Goal: Information Seeking & Learning: Check status

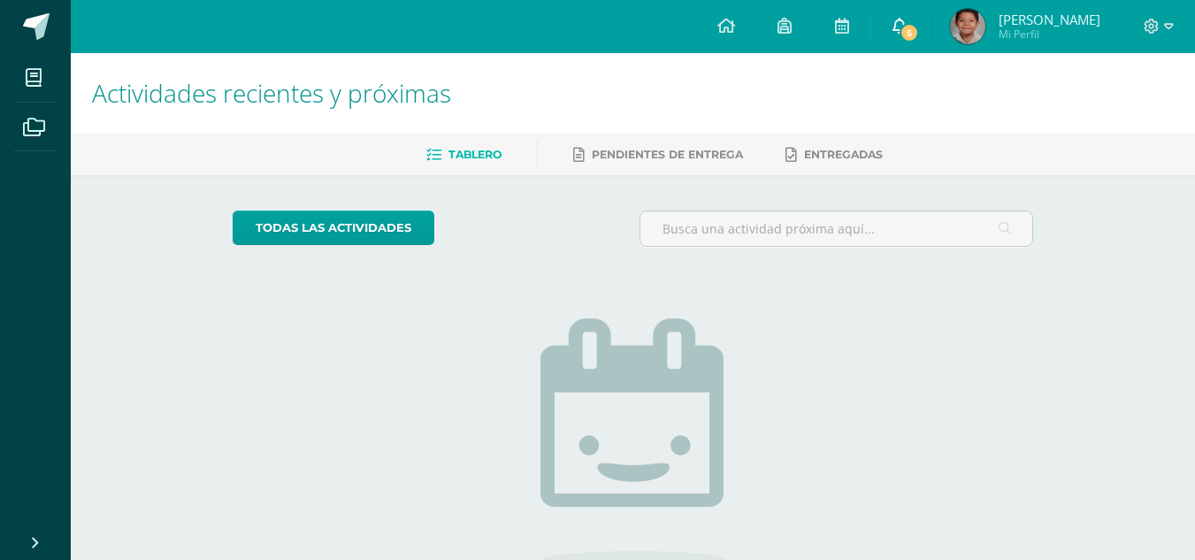
click at [919, 29] on span "5" at bounding box center [909, 32] width 19 height 19
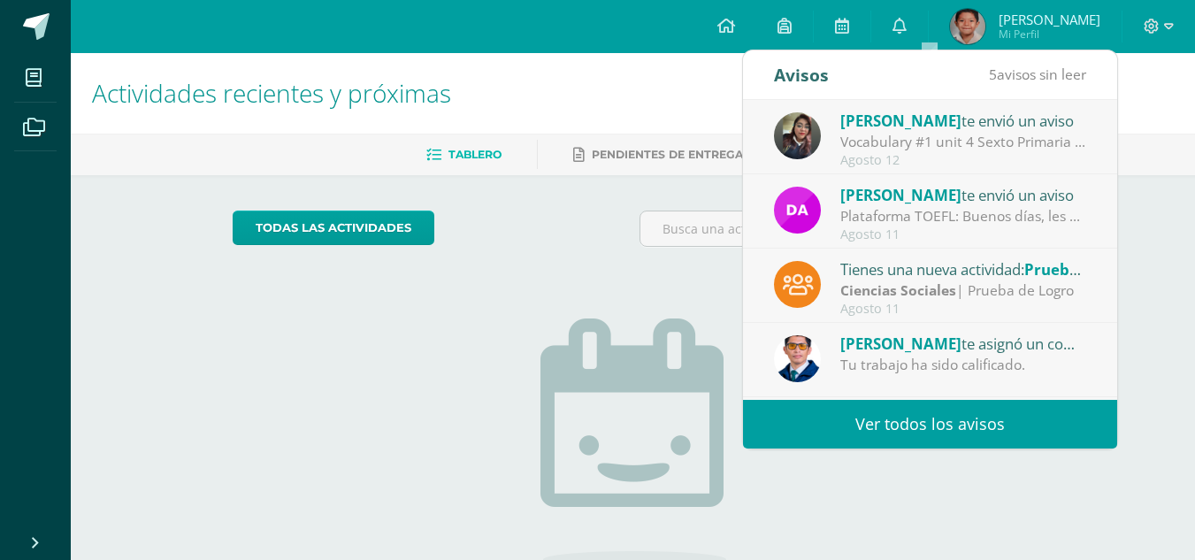
click at [828, 426] on link "Ver todos los avisos" at bounding box center [930, 424] width 374 height 49
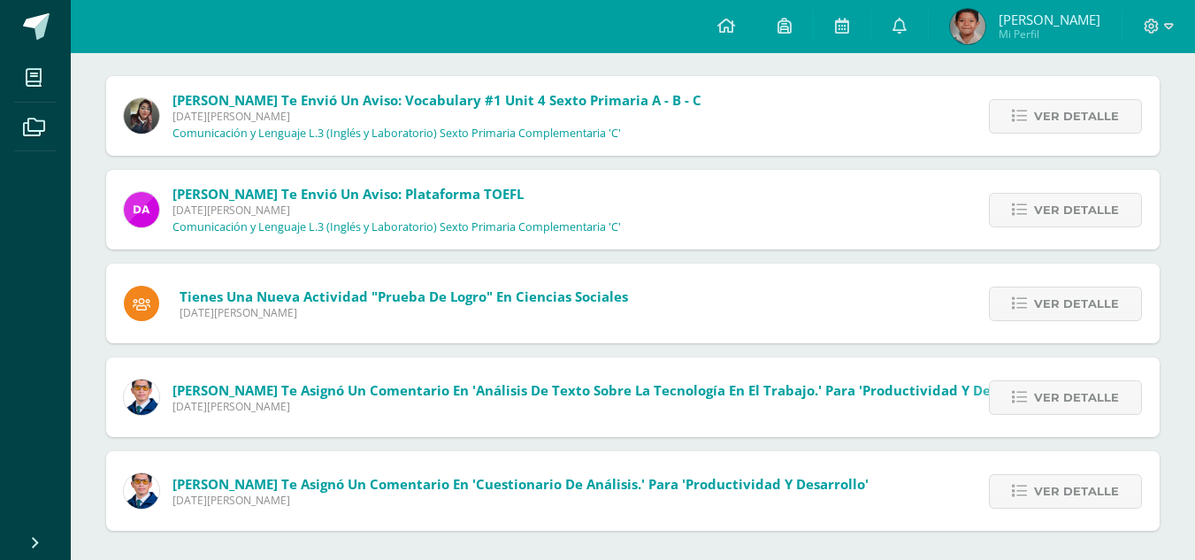
scroll to position [203, 0]
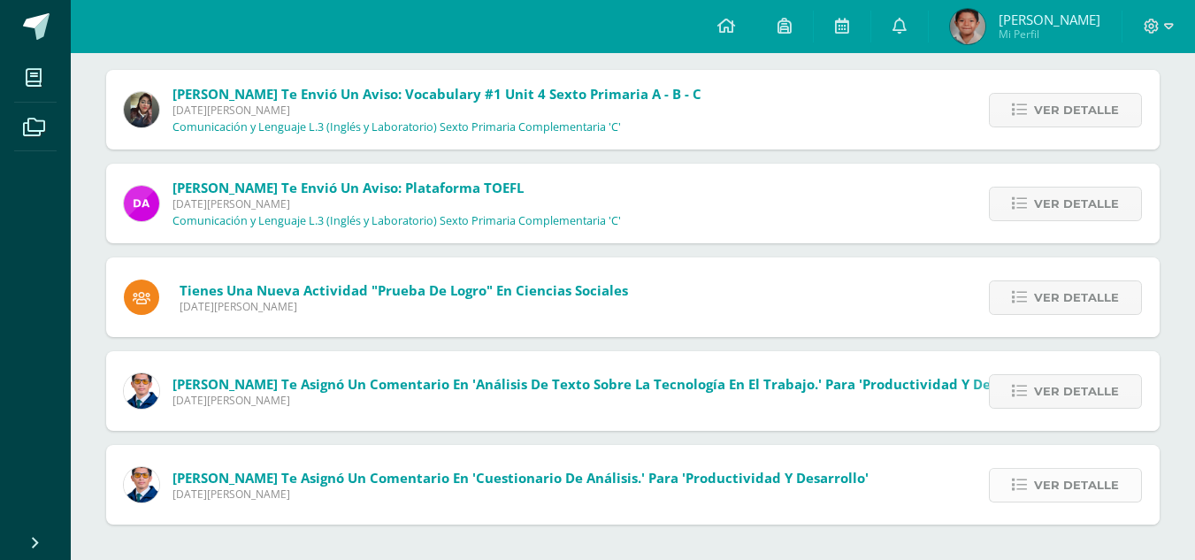
click at [1058, 481] on span "Ver detalle" at bounding box center [1076, 485] width 85 height 33
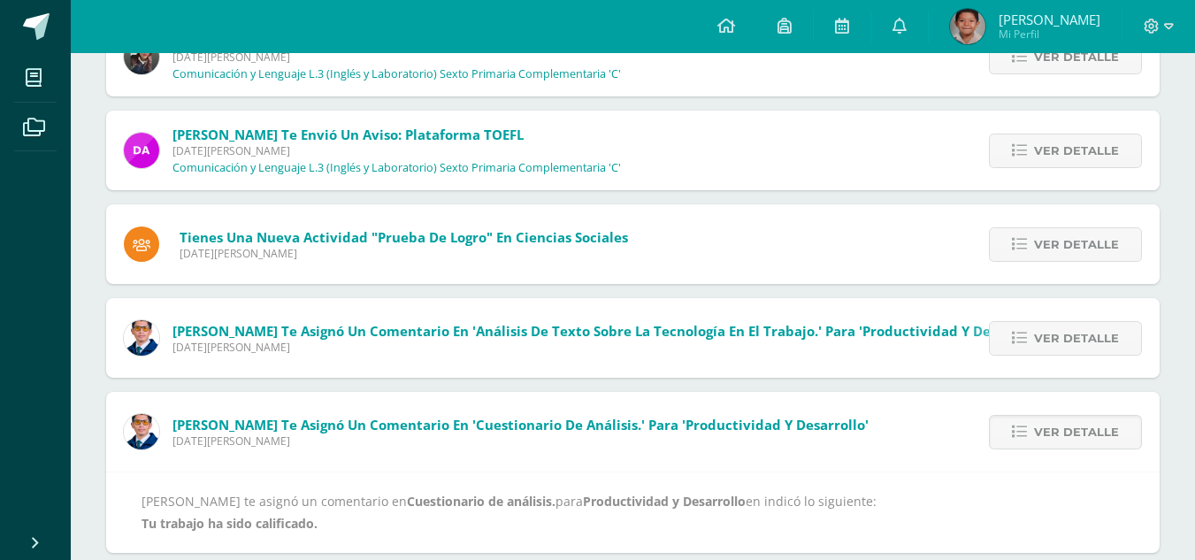
scroll to position [284, 0]
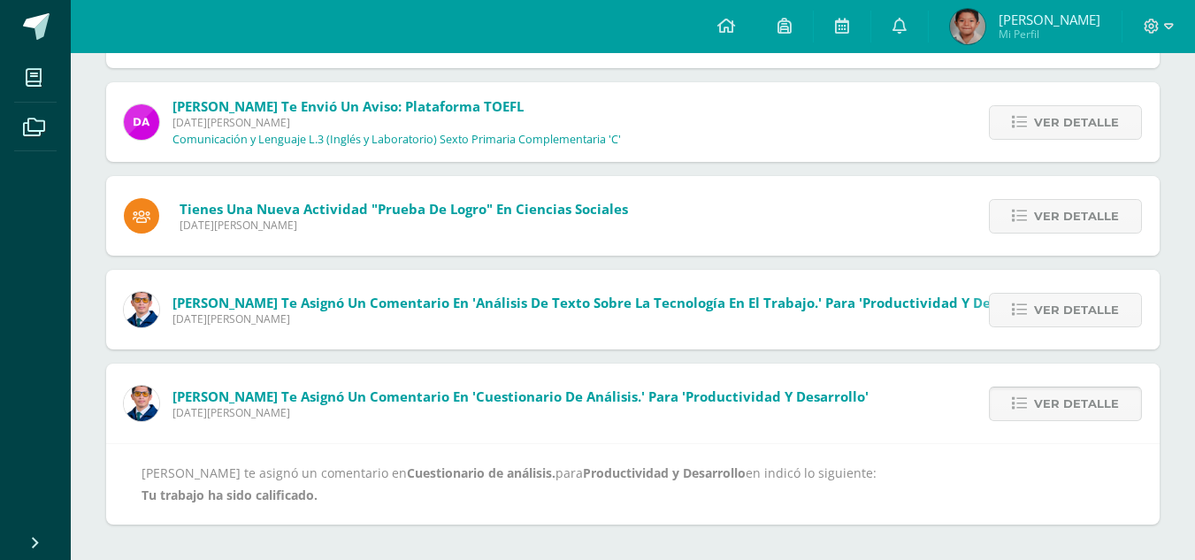
click at [1121, 418] on link "Ver detalle" at bounding box center [1065, 404] width 153 height 35
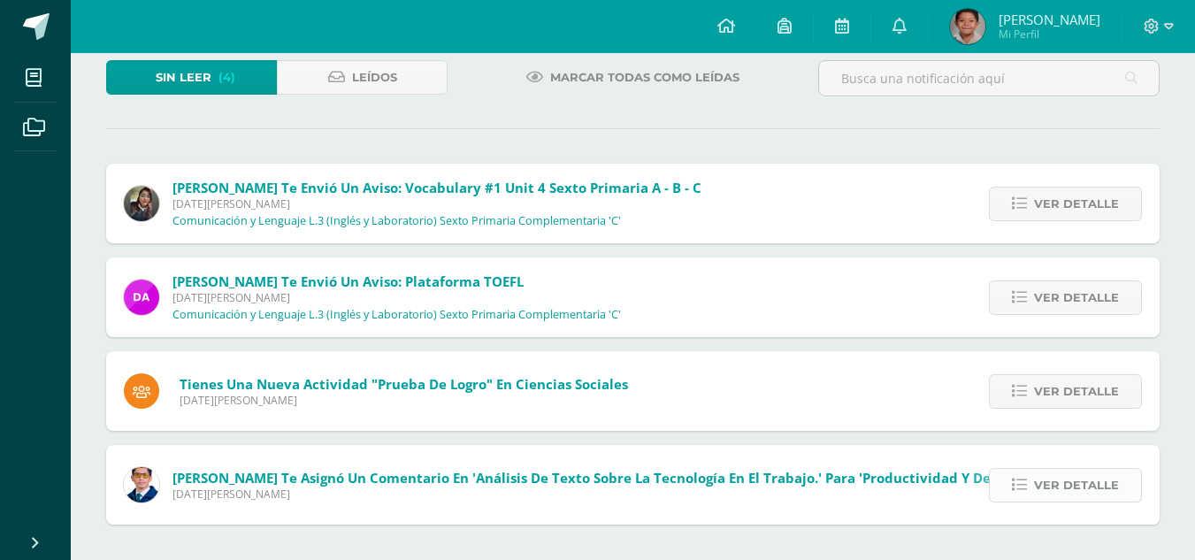
click at [1045, 479] on span "Ver detalle" at bounding box center [1076, 485] width 85 height 33
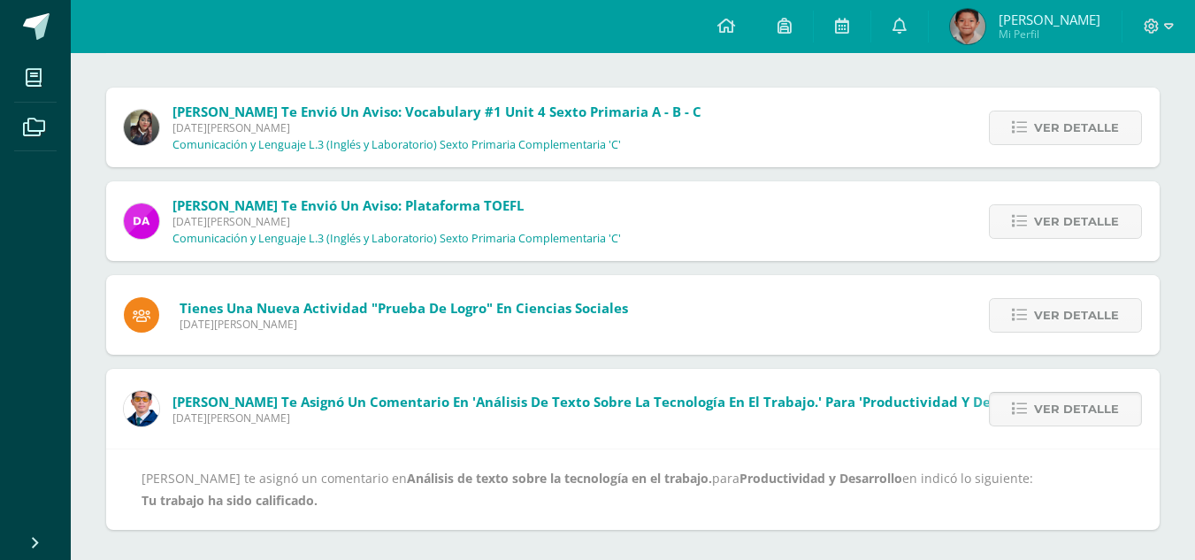
scroll to position [190, 0]
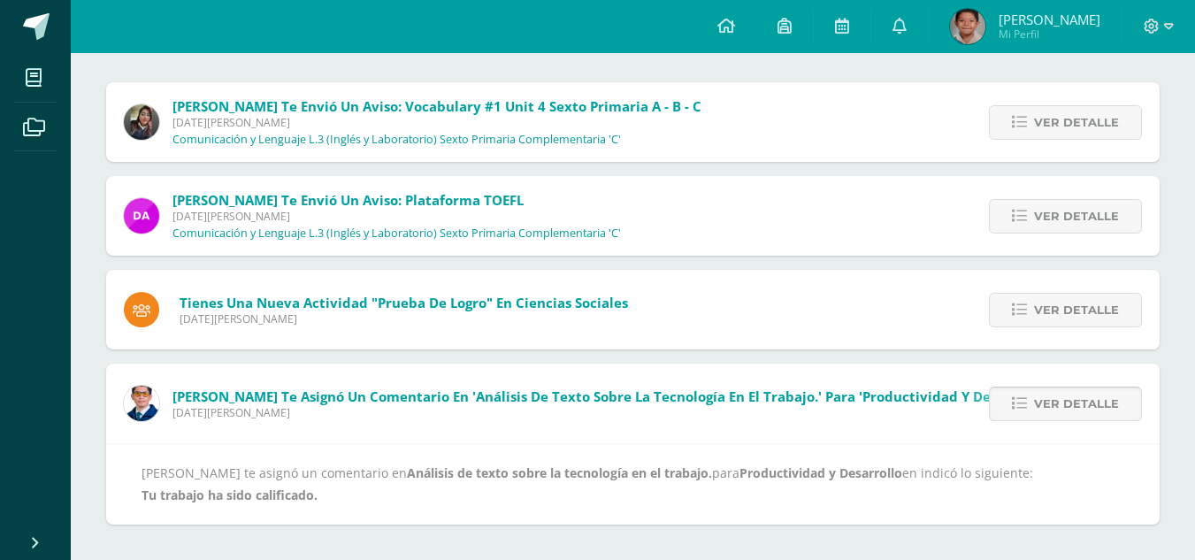
click at [1063, 399] on span "Ver detalle" at bounding box center [1076, 404] width 85 height 33
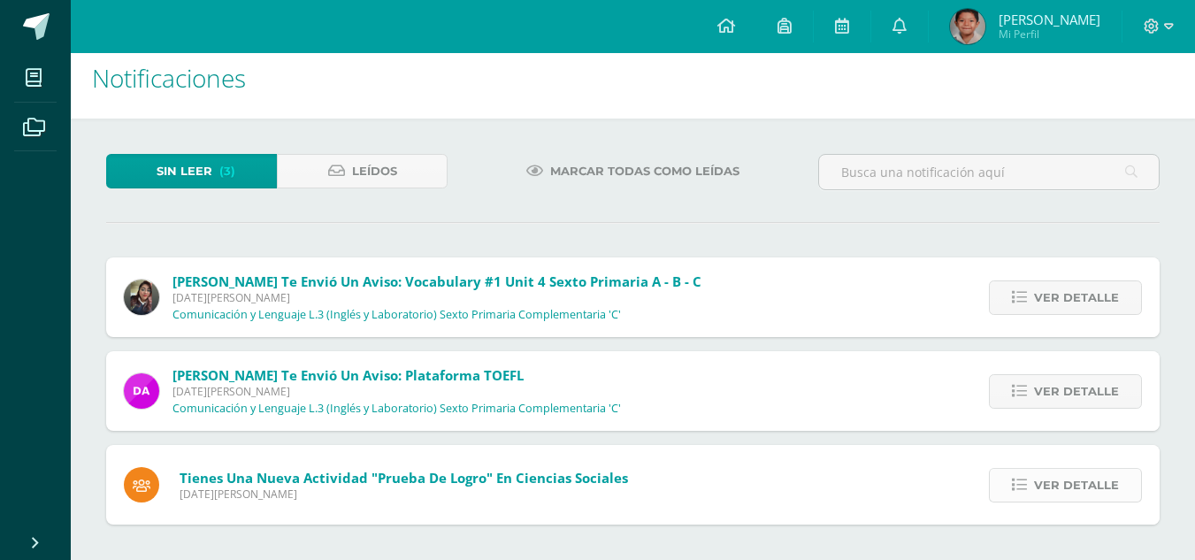
click at [1037, 480] on span "Ver detalle" at bounding box center [1076, 485] width 85 height 33
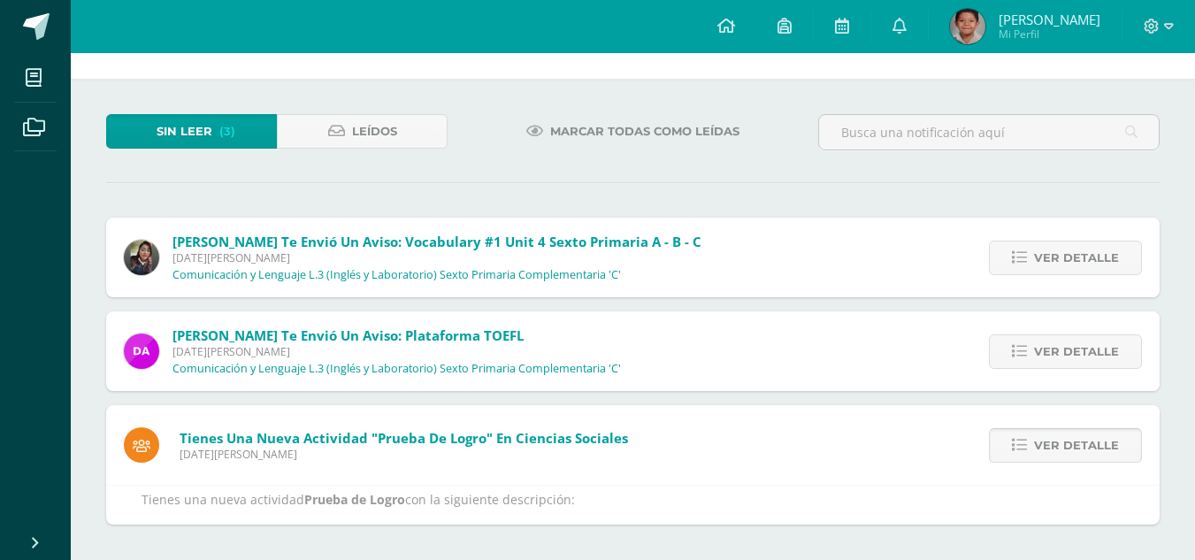
scroll to position [130, 0]
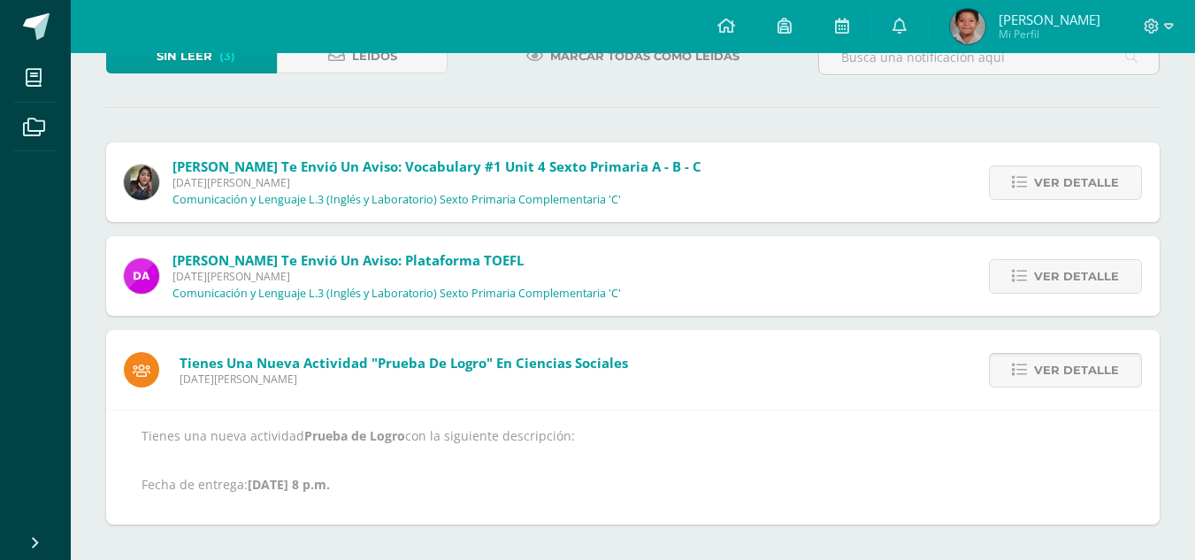
click at [1027, 375] on icon at bounding box center [1019, 370] width 15 height 15
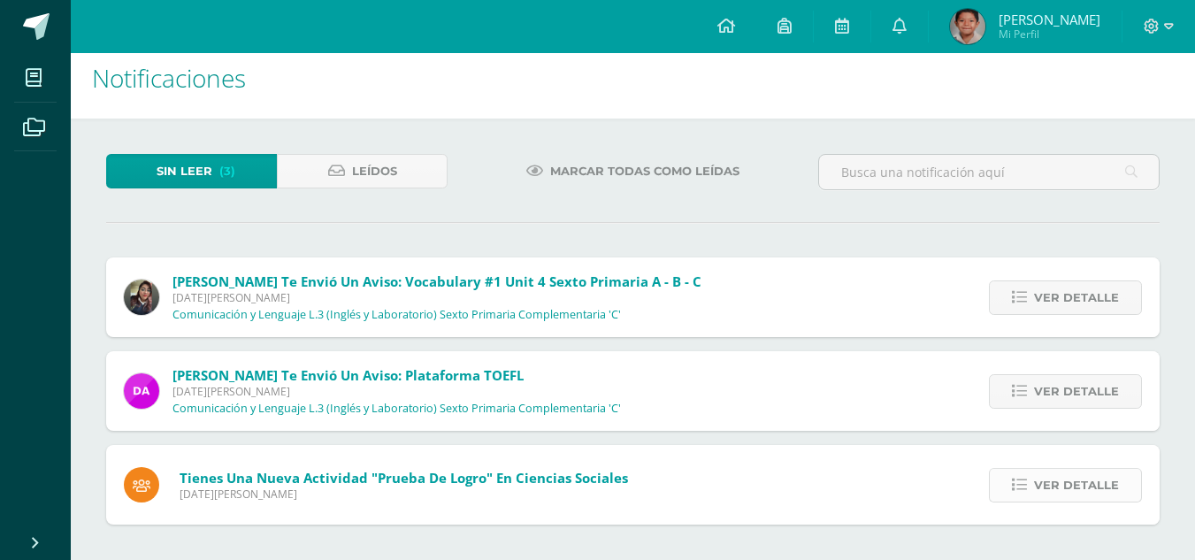
scroll to position [0, 0]
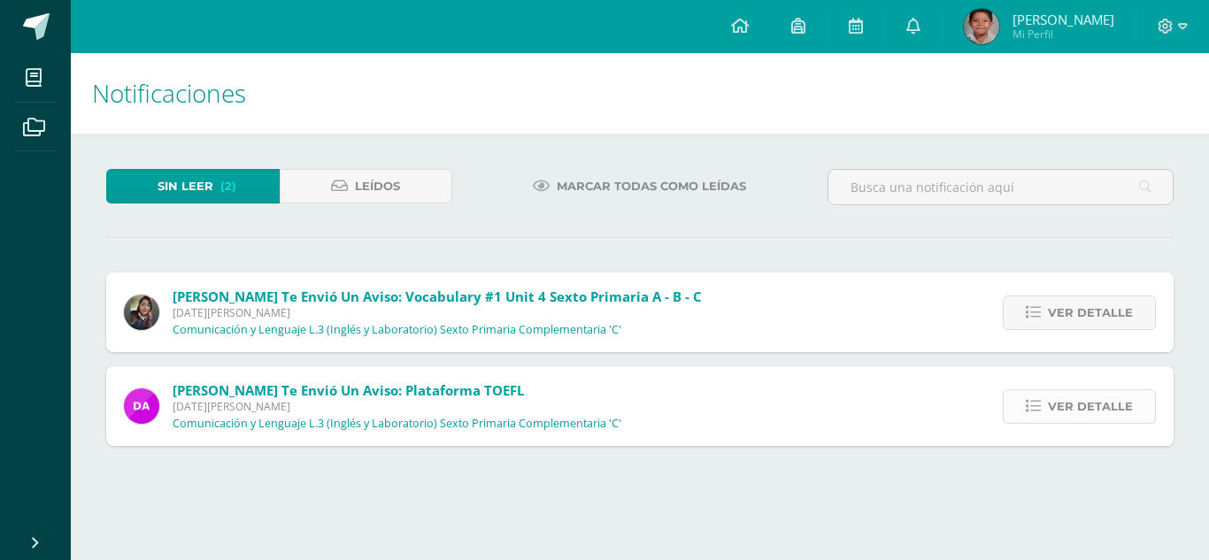
click at [1083, 405] on span "Ver detalle" at bounding box center [1090, 406] width 85 height 33
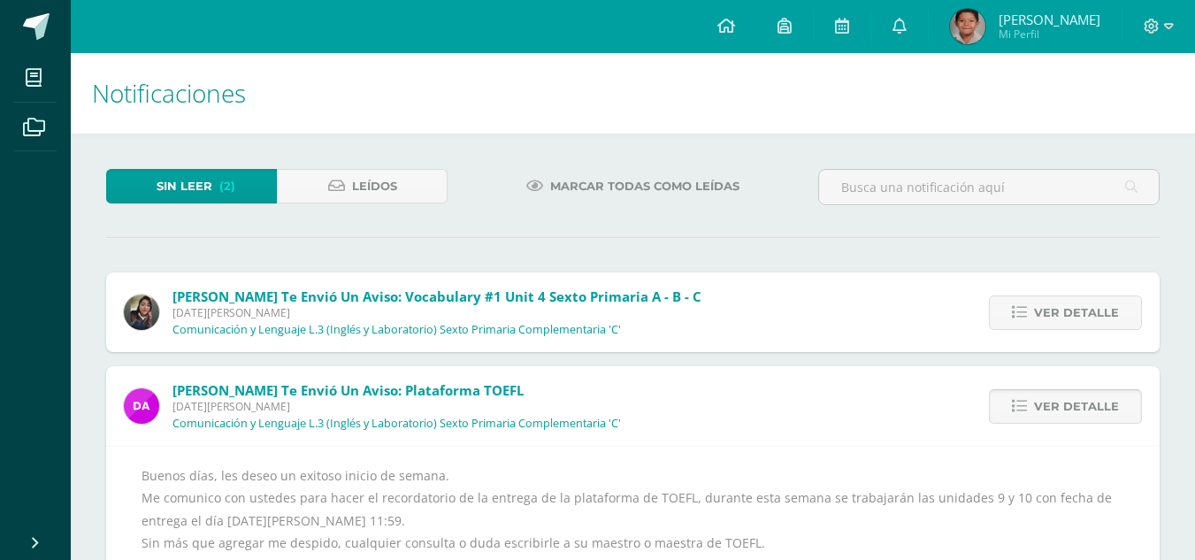
click at [1087, 394] on span "Ver detalle" at bounding box center [1076, 406] width 85 height 33
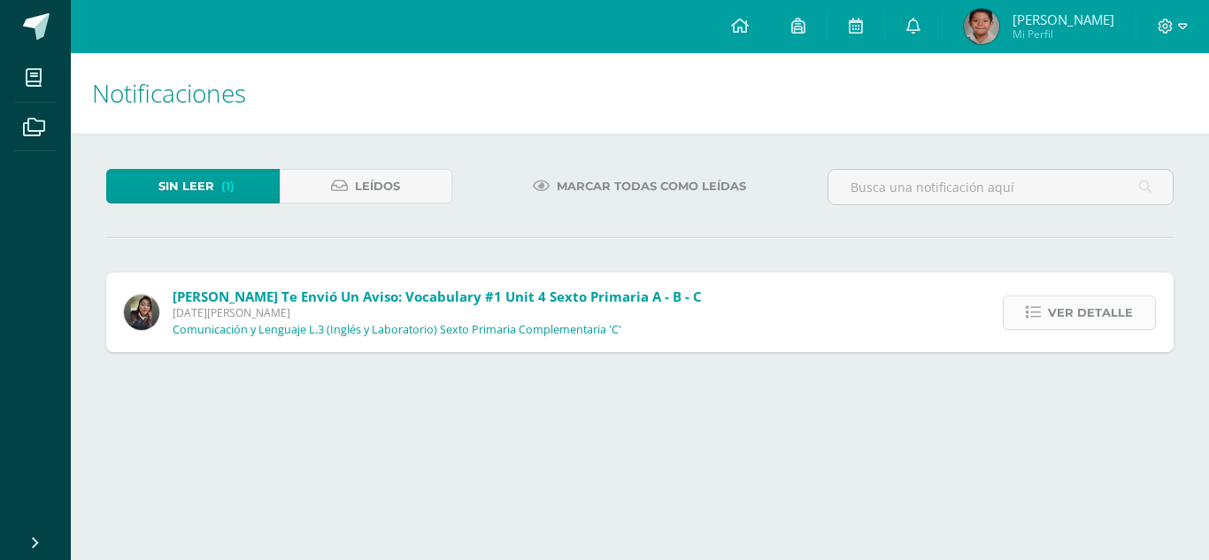
click at [1082, 298] on span "Ver detalle" at bounding box center [1090, 312] width 85 height 33
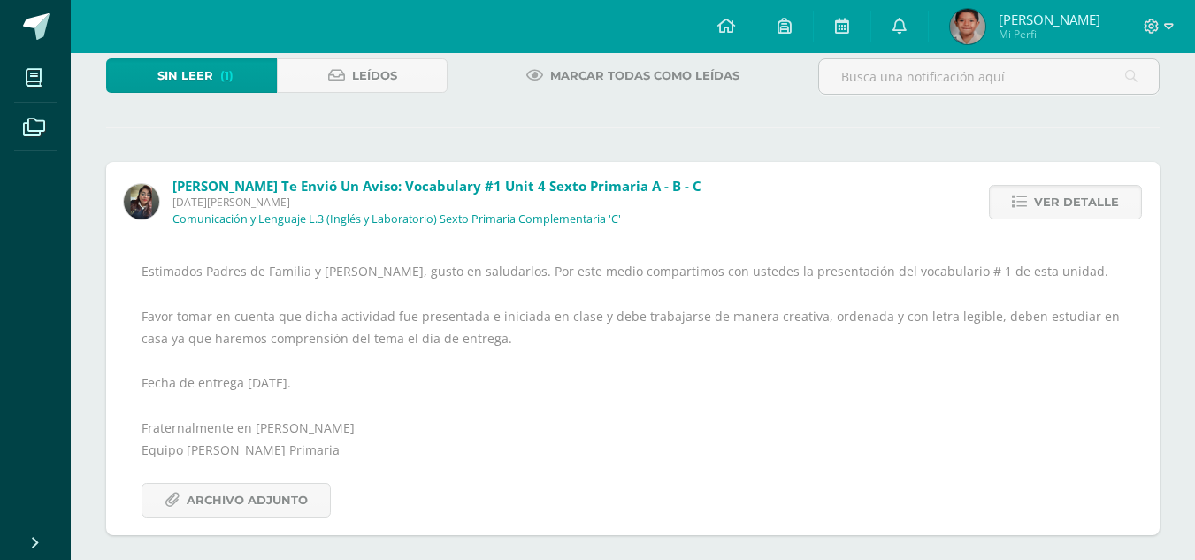
scroll to position [121, 0]
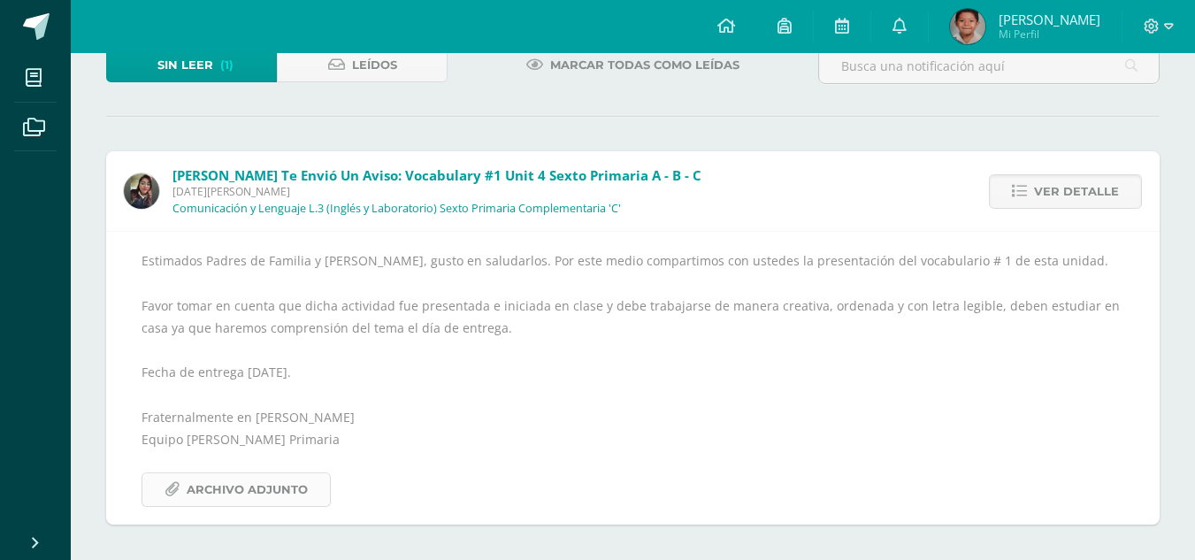
click at [211, 505] on span "Archivo Adjunto" at bounding box center [247, 489] width 121 height 33
